Goal: Transaction & Acquisition: Register for event/course

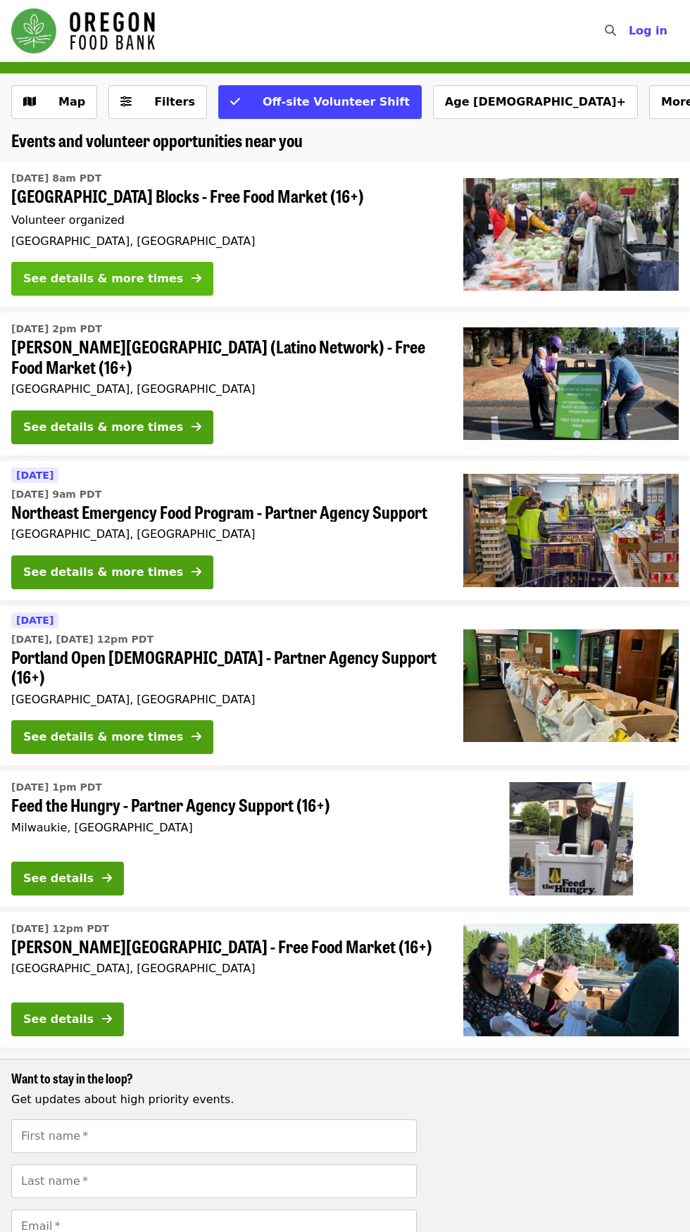
click at [137, 274] on div "See details & more times" at bounding box center [103, 278] width 160 height 17
click at [588, 966] on img at bounding box center [570, 979] width 215 height 113
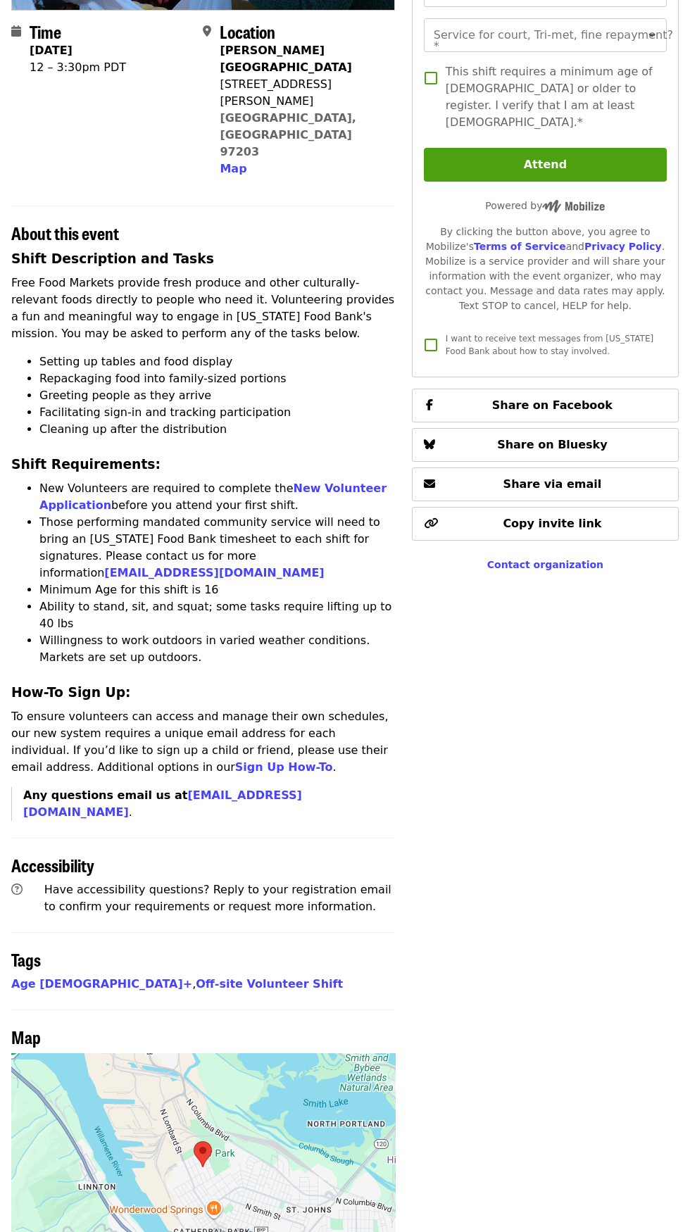
scroll to position [327, 0]
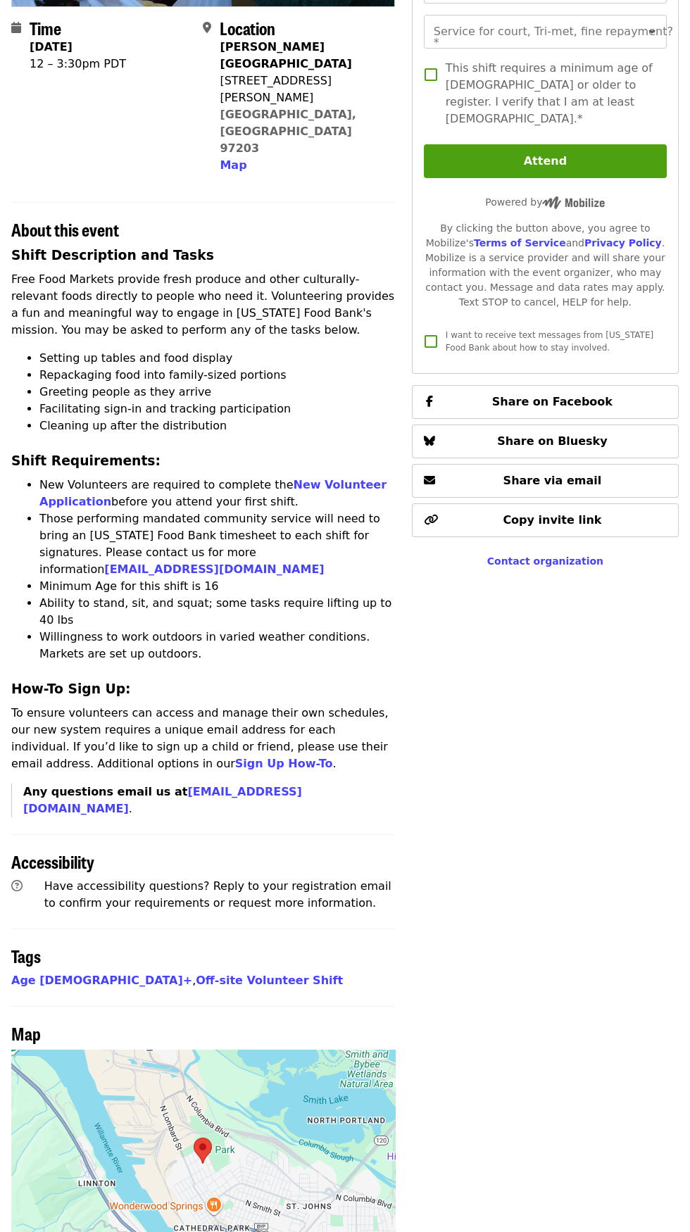
click at [336, 1060] on div at bounding box center [203, 1163] width 384 height 229
click at [277, 1050] on div at bounding box center [203, 1164] width 384 height 229
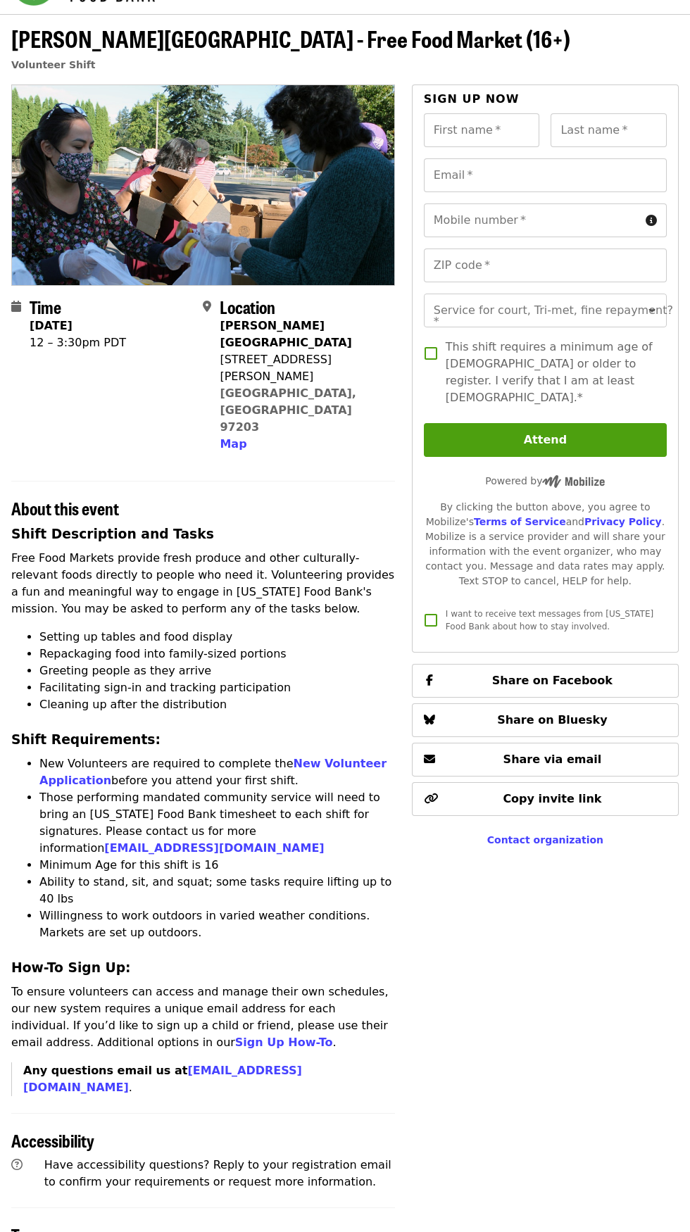
scroll to position [0, 0]
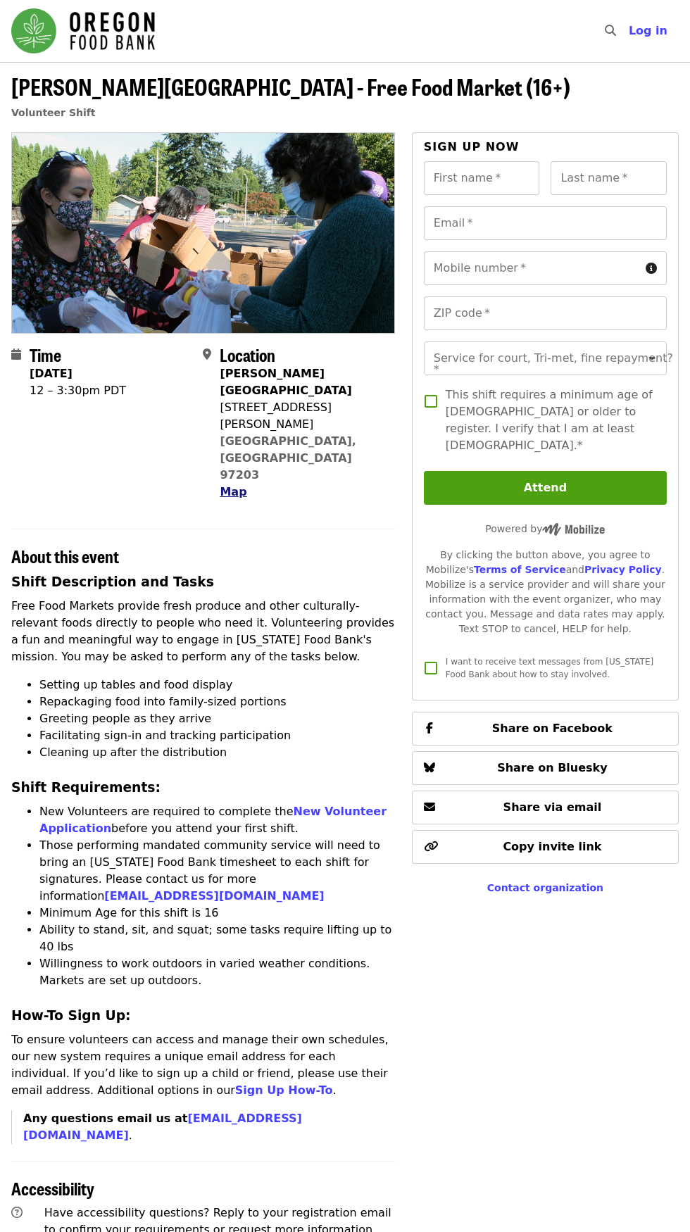
click at [234, 485] on span "Map" at bounding box center [233, 491] width 27 height 13
